Goal: Find contact information: Find contact information

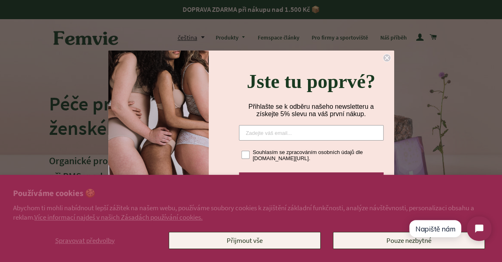
click at [21, 83] on div "Close dialog Jste tu poprvé? Přihlašte se k odběru našeho newsletteru a získejt…" at bounding box center [251, 131] width 502 height 262
click at [384, 55] on circle "Close dialog" at bounding box center [386, 58] width 8 height 8
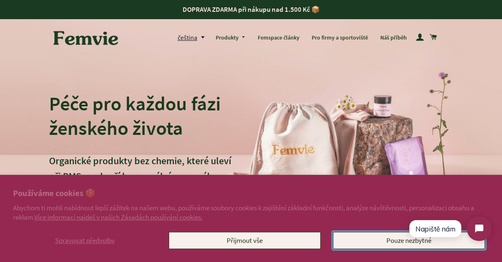
click at [358, 244] on button "Pouze nezbytné" at bounding box center [409, 240] width 152 height 17
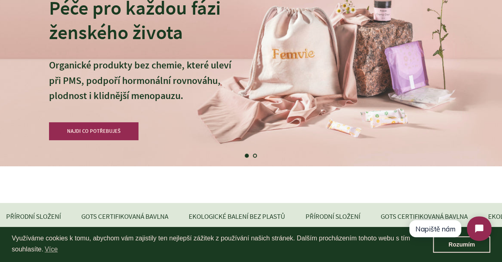
scroll to position [115, 0]
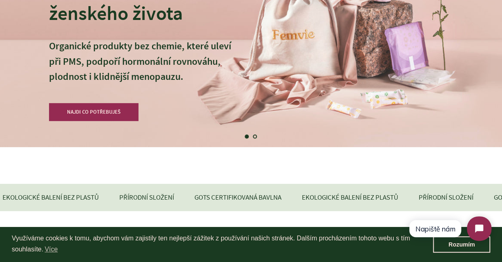
click at [255, 138] on link "Načíst snímek 2" at bounding box center [255, 137] width 8 height 8
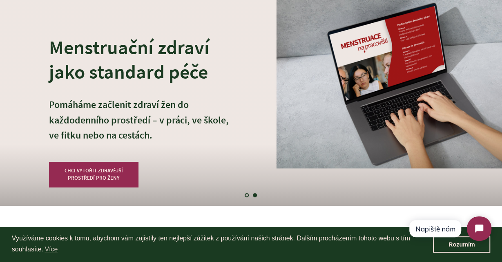
scroll to position [0, 0]
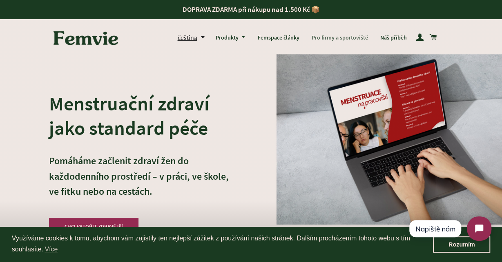
click at [334, 39] on link "Pro firmy a sportoviště" at bounding box center [339, 37] width 69 height 21
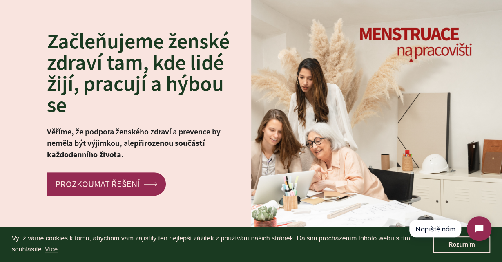
scroll to position [40, 0]
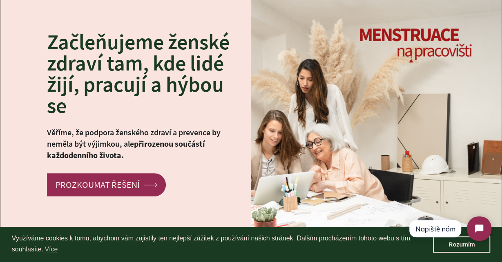
click at [80, 176] on link "PROZKOUMAT ŘEŠENÍ arrow Created with Sketch." at bounding box center [106, 184] width 119 height 23
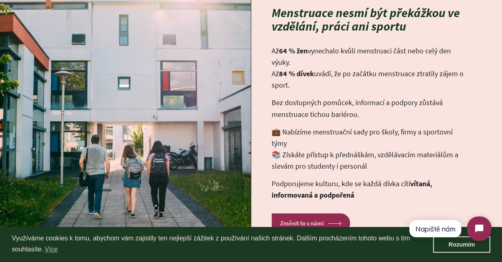
scroll to position [546, 0]
click at [465, 248] on link "Rozumím" at bounding box center [461, 245] width 57 height 16
click html "Napiště nám"
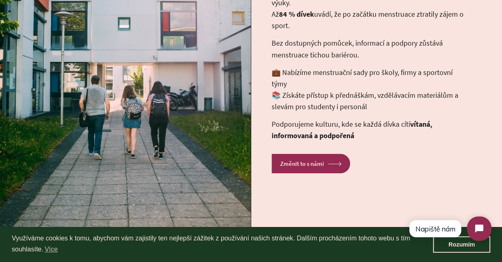
scroll to position [606, 0]
